Goal: Information Seeking & Learning: Learn about a topic

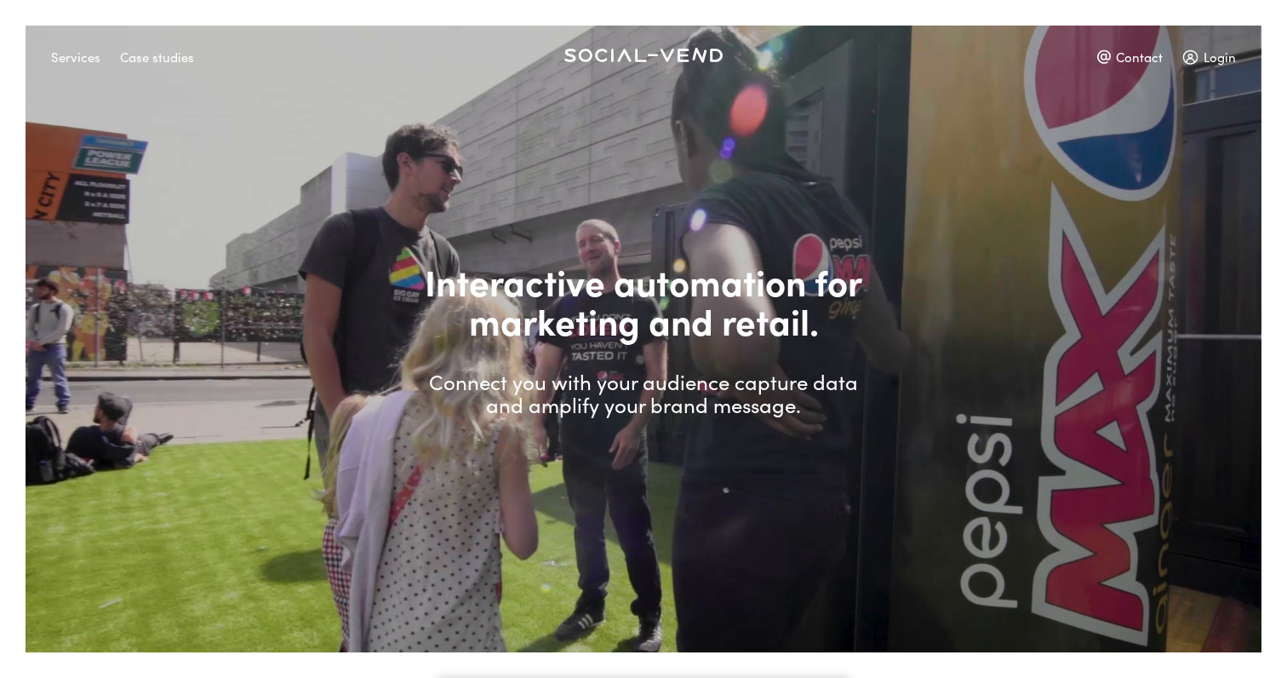
click at [179, 62] on div "Case studies" at bounding box center [157, 57] width 74 height 30
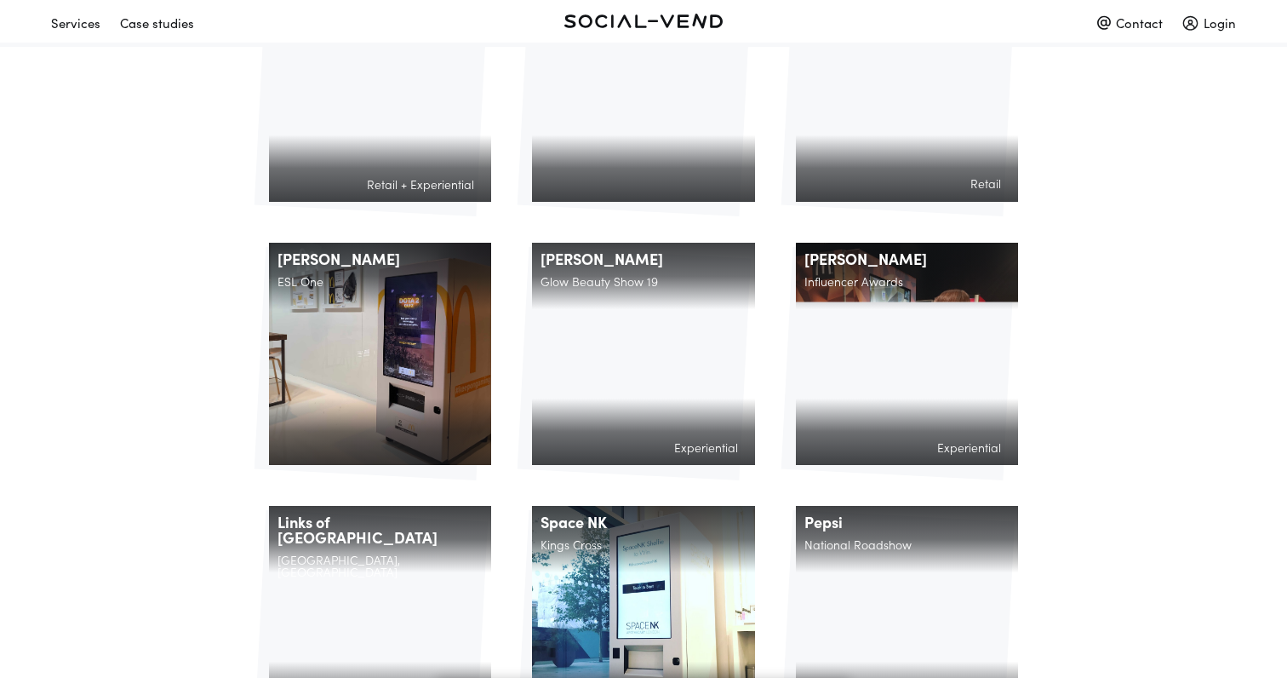
scroll to position [679, 0]
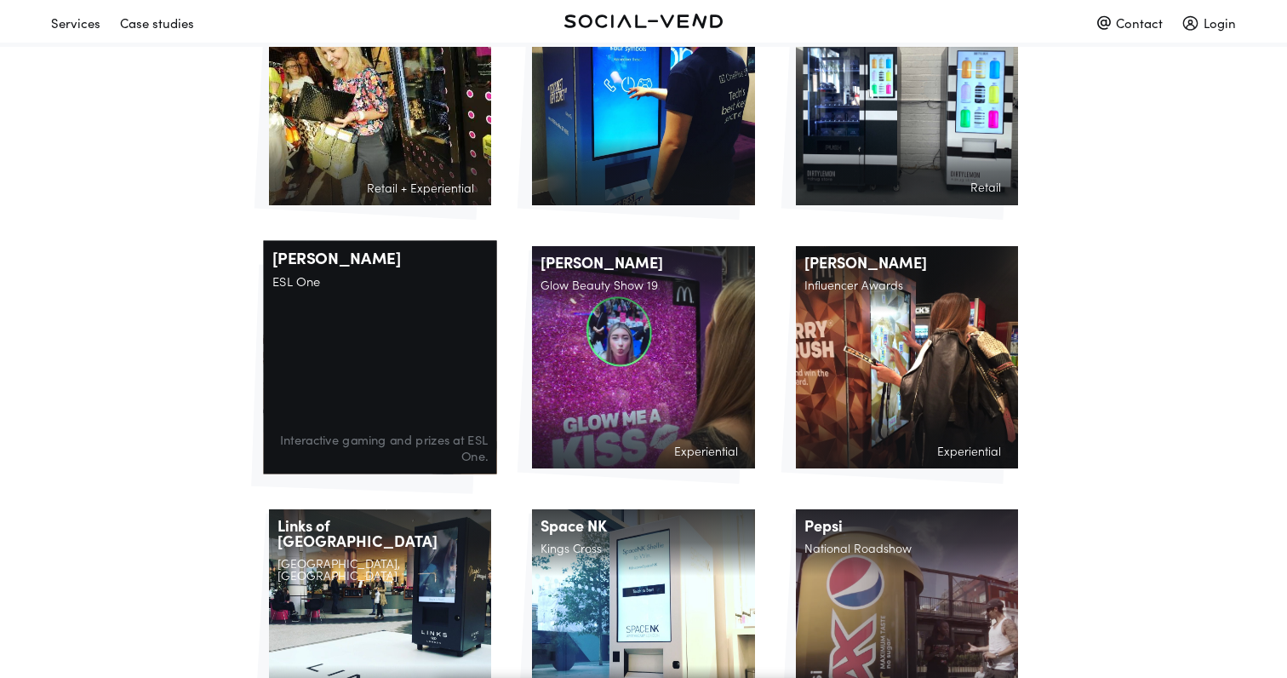
click at [439, 332] on div "[PERSON_NAME] ESL One Interactive gaming and prizes at ESL One." at bounding box center [379, 356] width 233 height 233
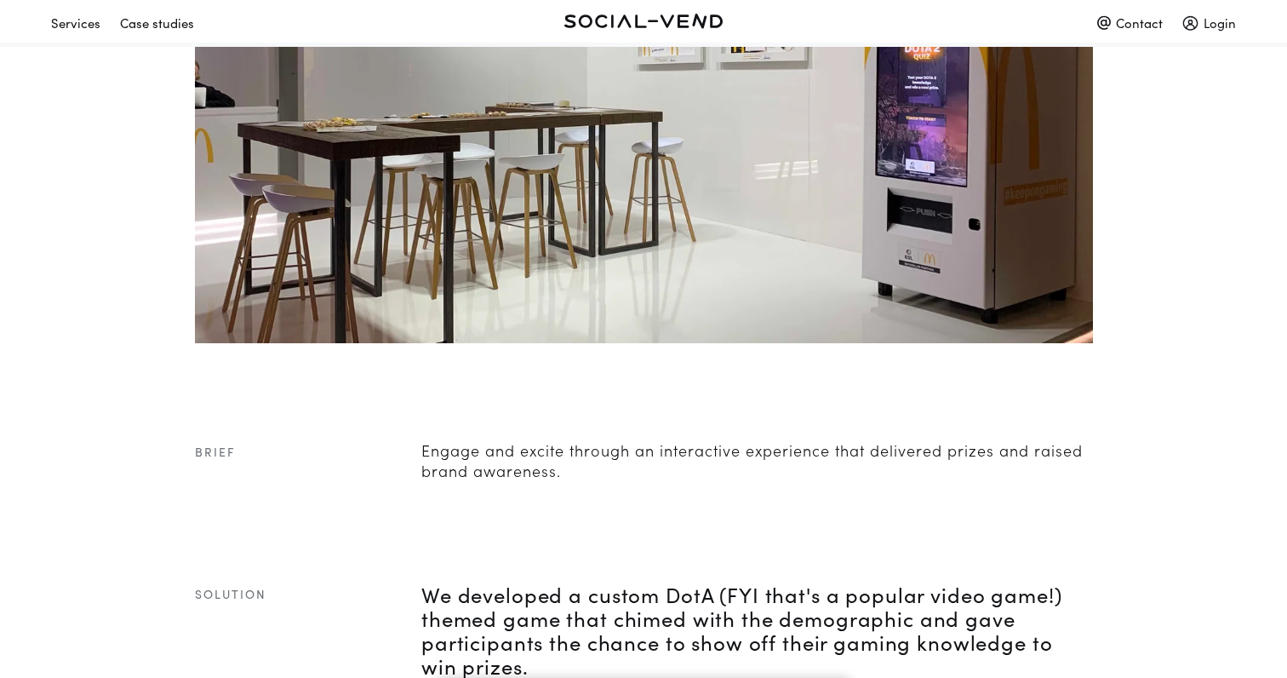
scroll to position [208, 0]
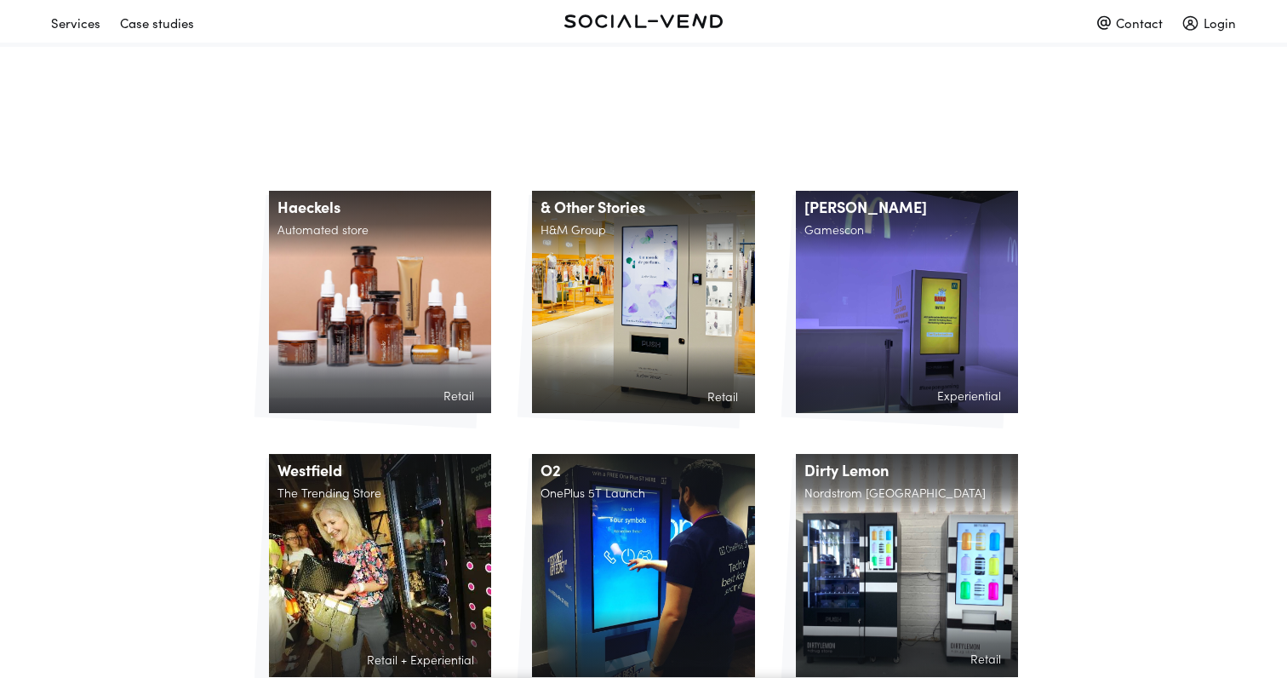
scroll to position [679, 0]
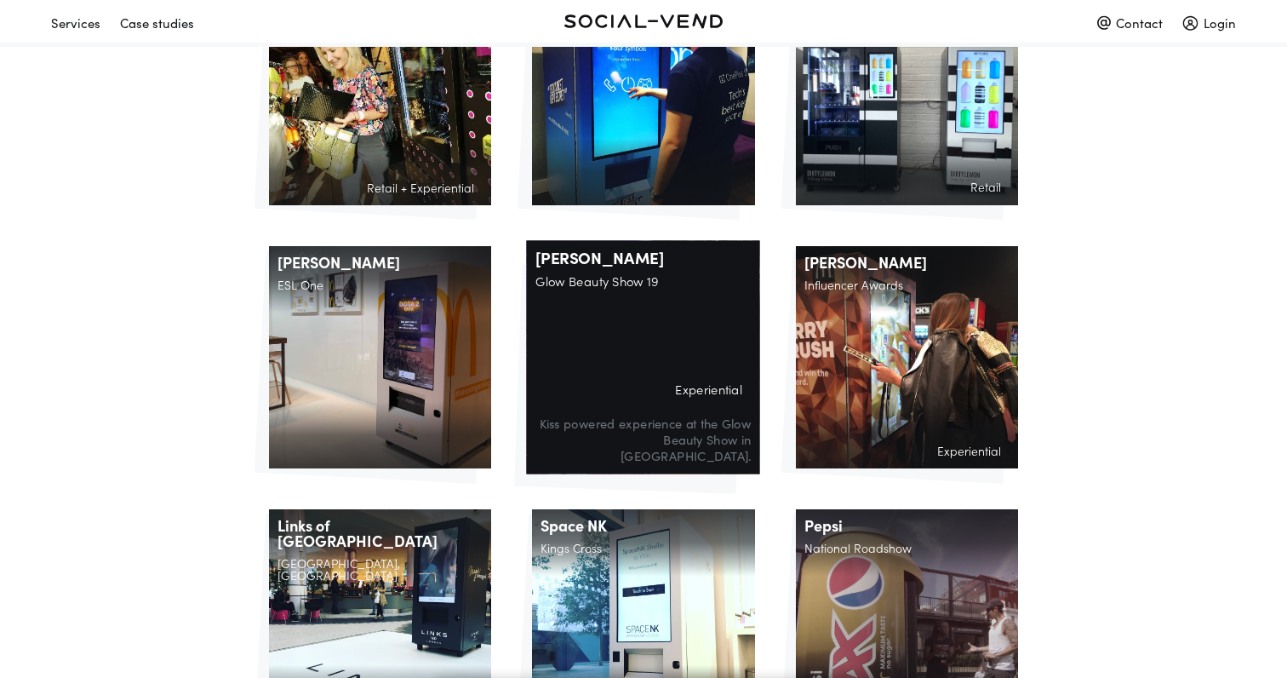
click at [597, 315] on div "[PERSON_NAME] Glow Beauty Show 19 Experiential Kiss powered experience at the G…" at bounding box center [643, 356] width 233 height 233
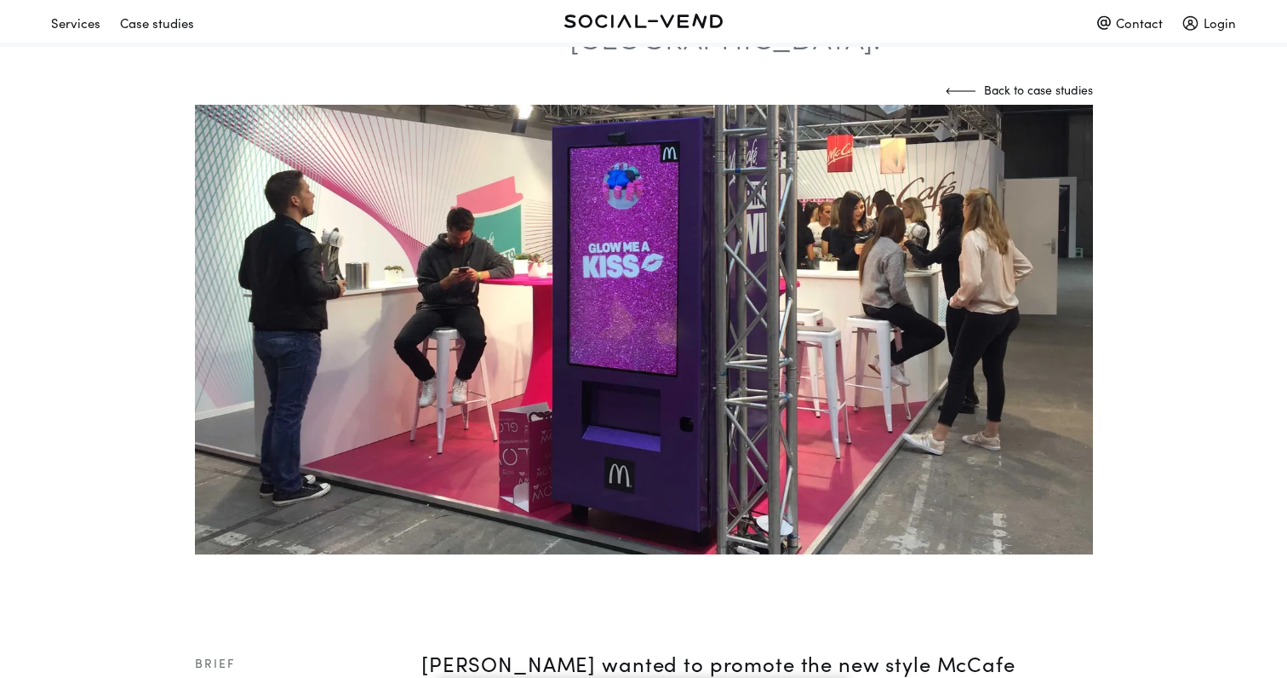
scroll to position [146, 0]
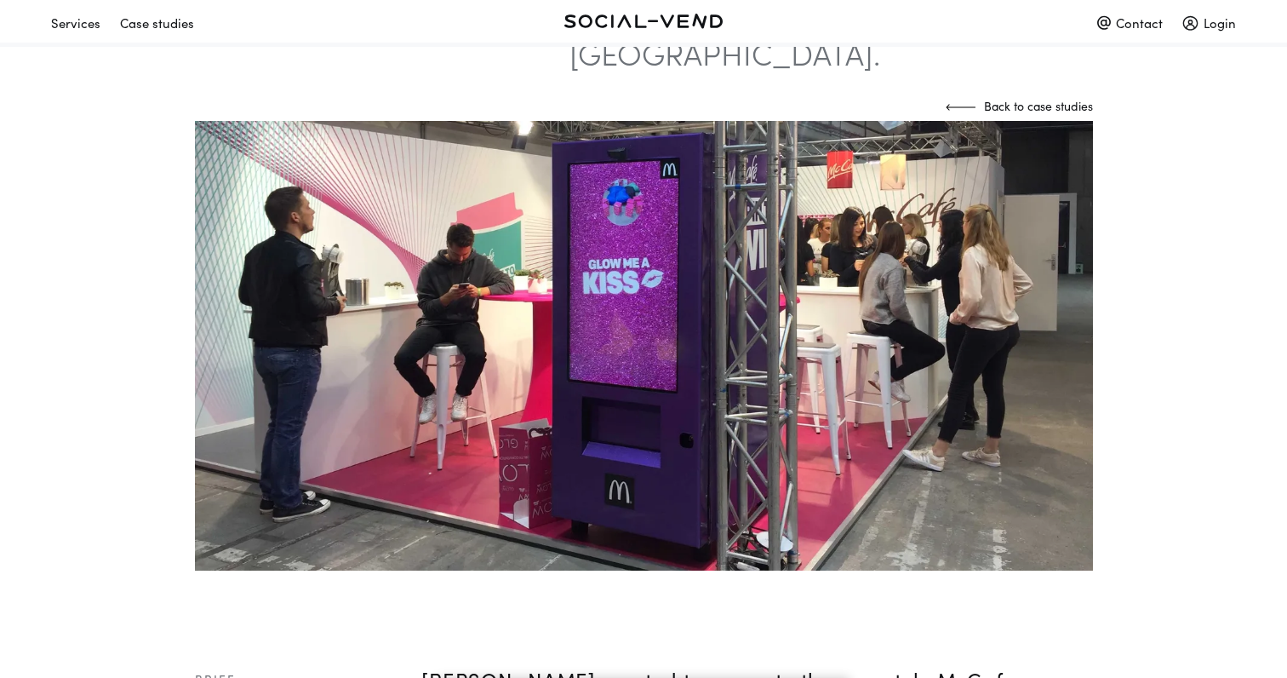
scroll to position [679, 0]
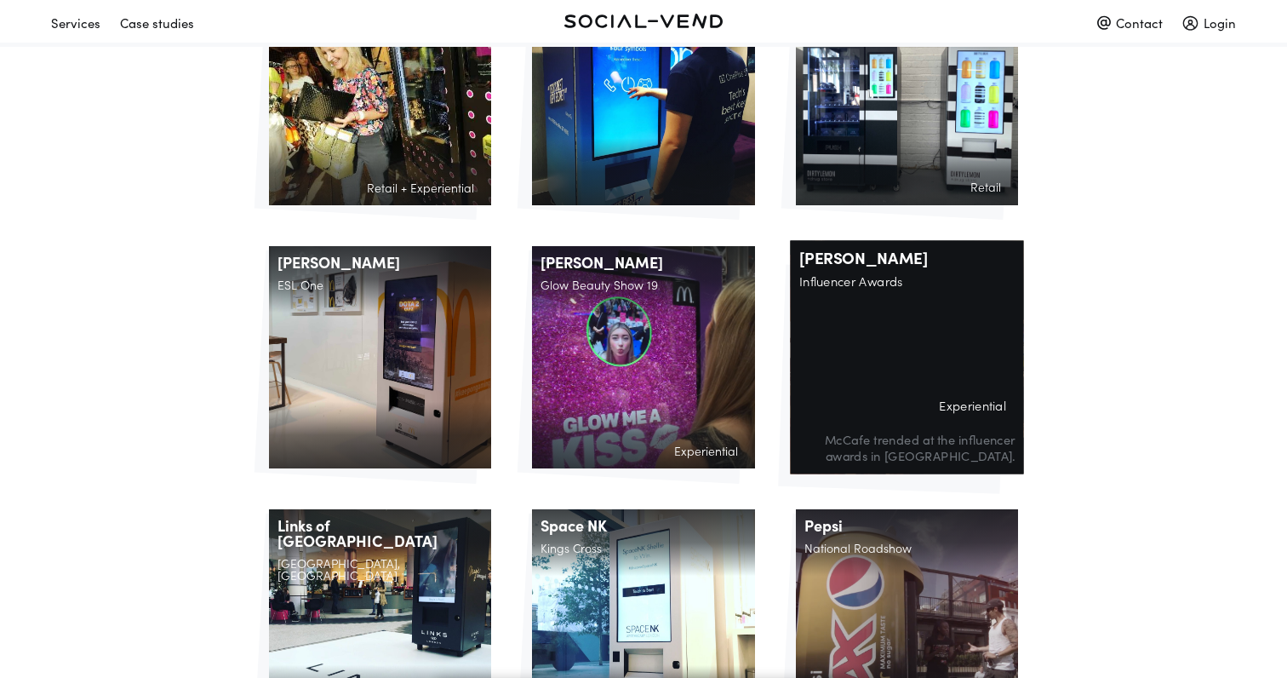
click at [861, 398] on h2 "Experiential" at bounding box center [907, 408] width 215 height 21
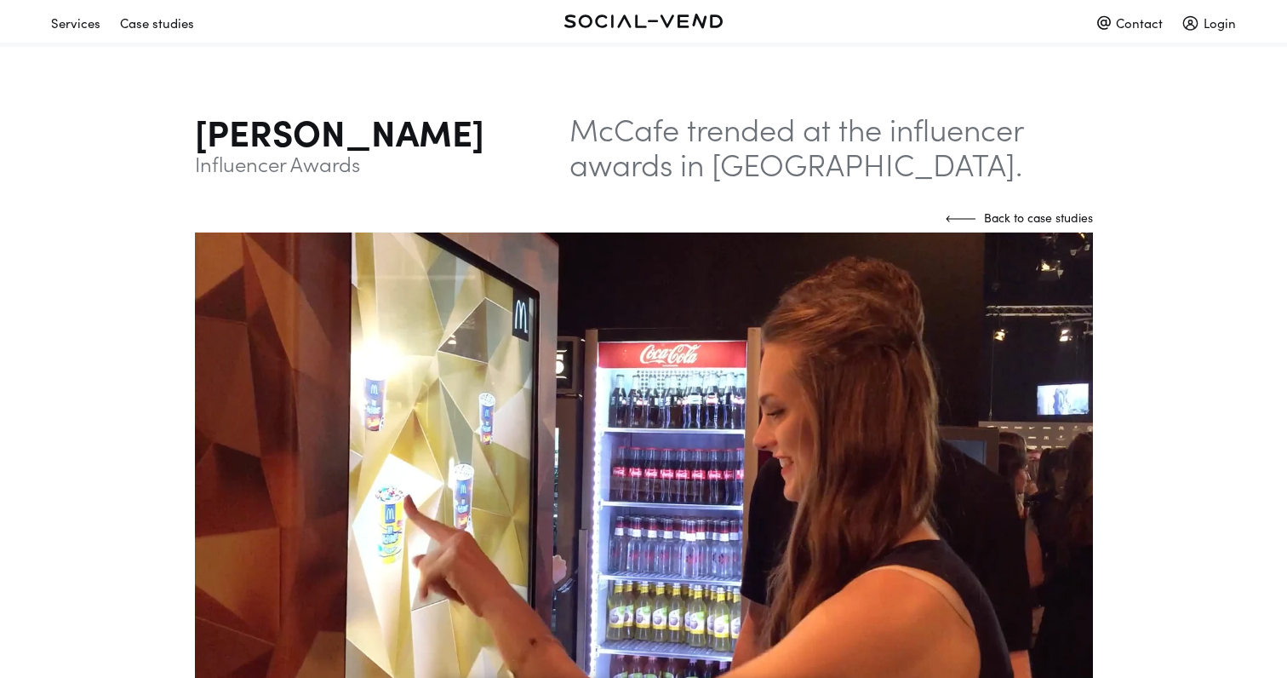
click at [151, 26] on div "Case studies" at bounding box center [157, 23] width 74 height 30
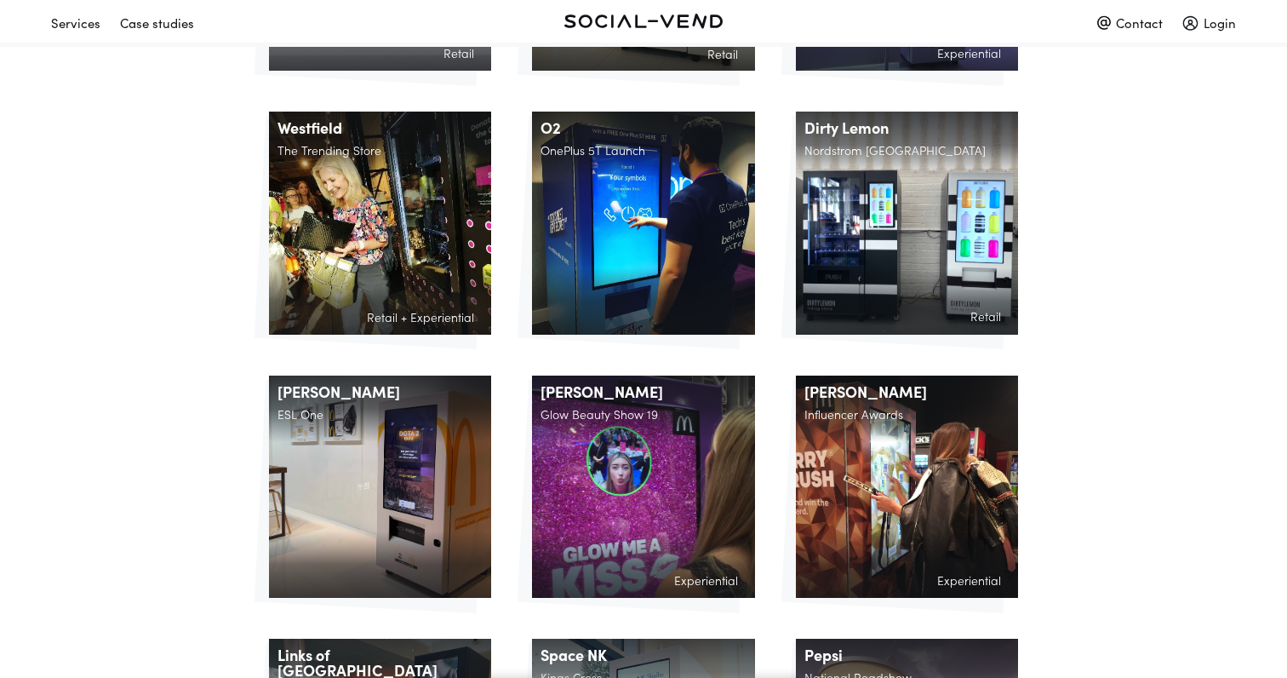
scroll to position [552, 0]
